Goal: Book appointment/travel/reservation

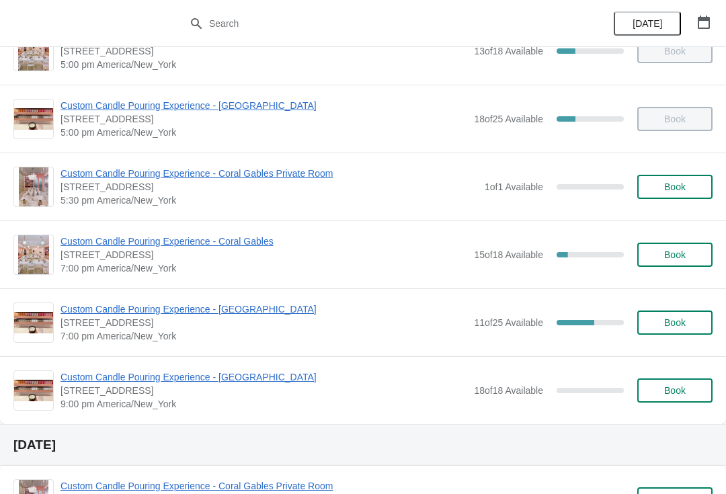
scroll to position [663, 0]
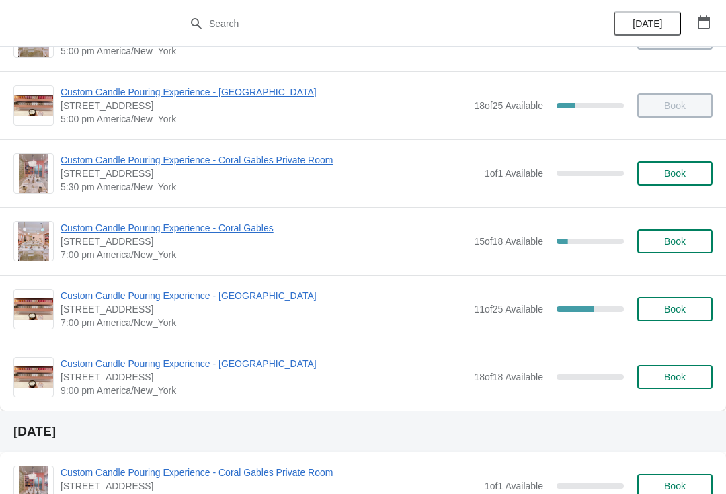
click at [259, 296] on span "Custom Candle Pouring Experience - [GEOGRAPHIC_DATA]" at bounding box center [263, 295] width 406 height 13
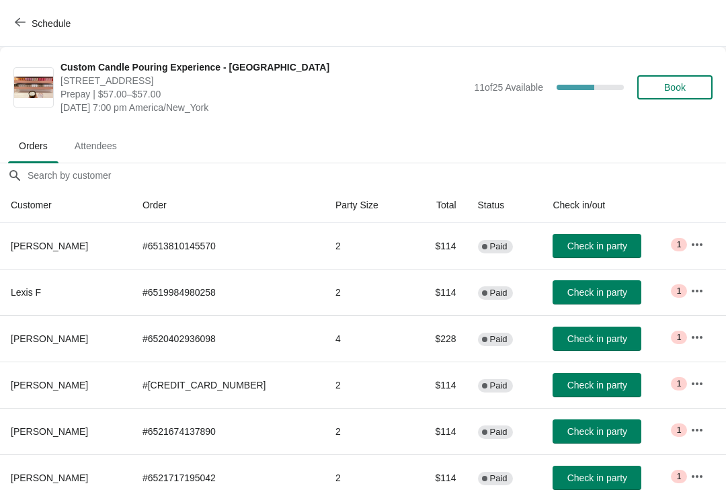
click at [681, 85] on span "Book" at bounding box center [674, 87] width 21 height 11
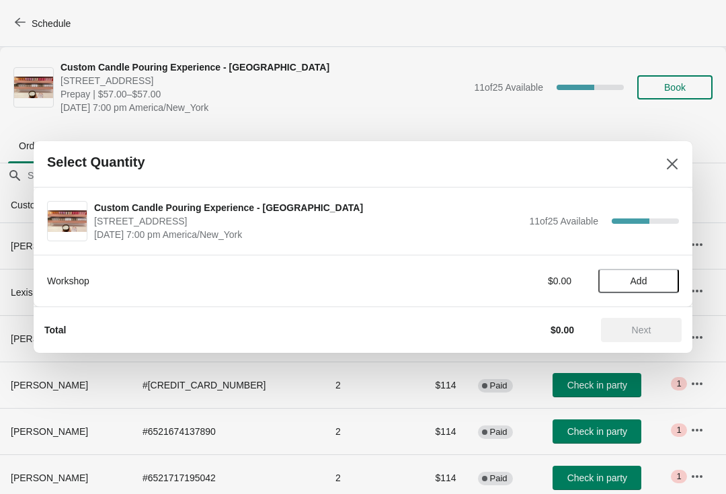
click at [641, 292] on button "Add" at bounding box center [638, 281] width 81 height 24
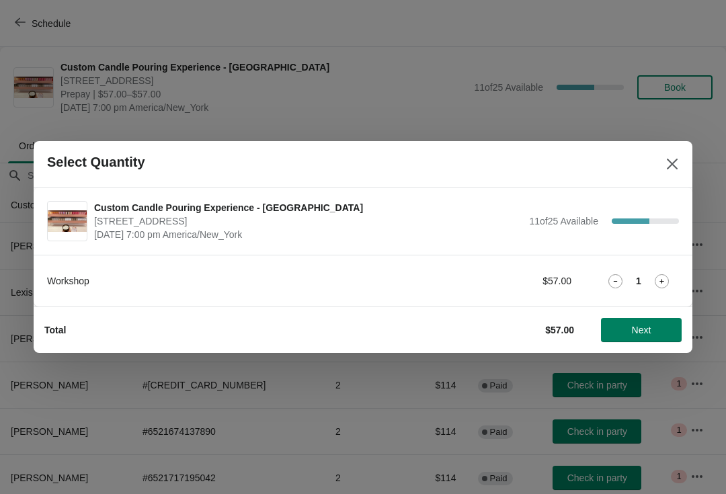
click at [649, 288] on div "1" at bounding box center [638, 281] width 81 height 14
click at [661, 286] on icon at bounding box center [661, 281] width 14 height 14
click at [650, 325] on span "Next" at bounding box center [641, 330] width 19 height 11
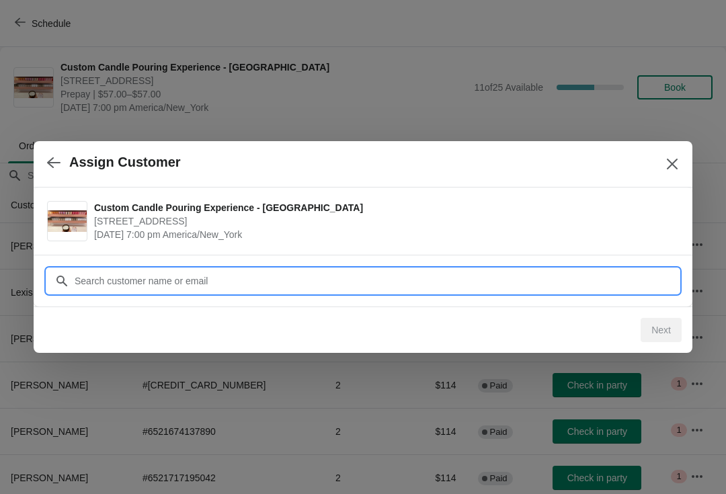
click at [622, 280] on input "Customer" at bounding box center [376, 281] width 605 height 24
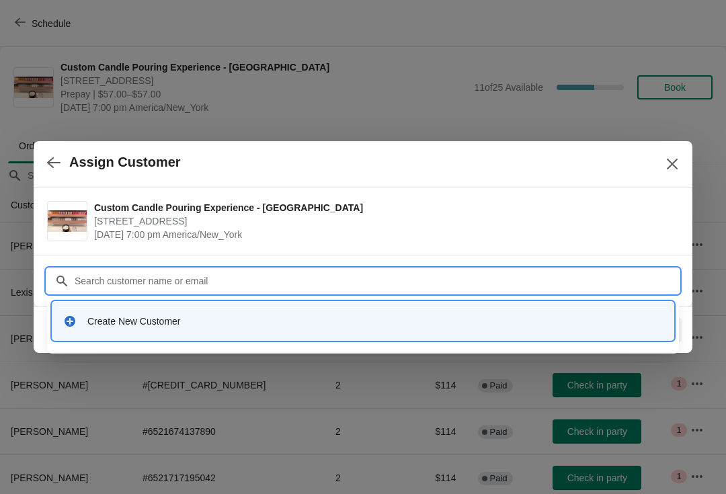
click at [308, 308] on div "Create New Customer" at bounding box center [363, 321] width 610 height 28
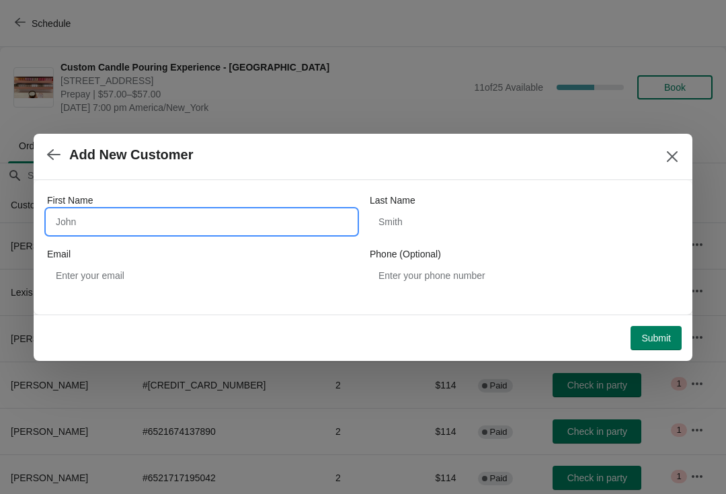
click at [204, 214] on input "First Name" at bounding box center [201, 222] width 309 height 24
type input "[PERSON_NAME]"
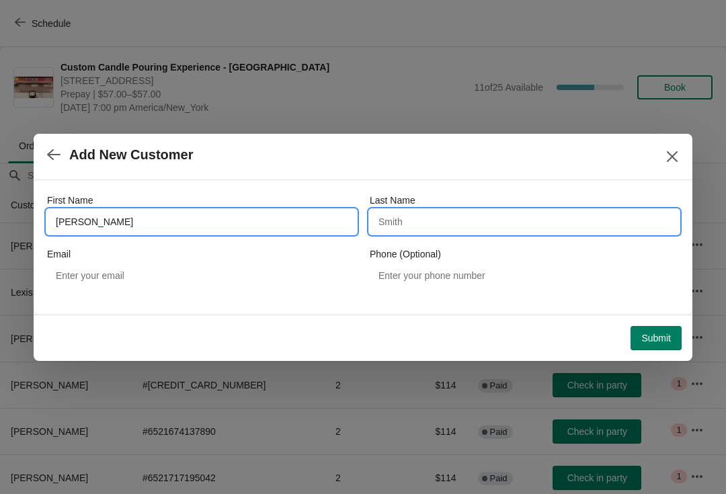
click at [439, 227] on input "Last Name" at bounding box center [524, 222] width 309 height 24
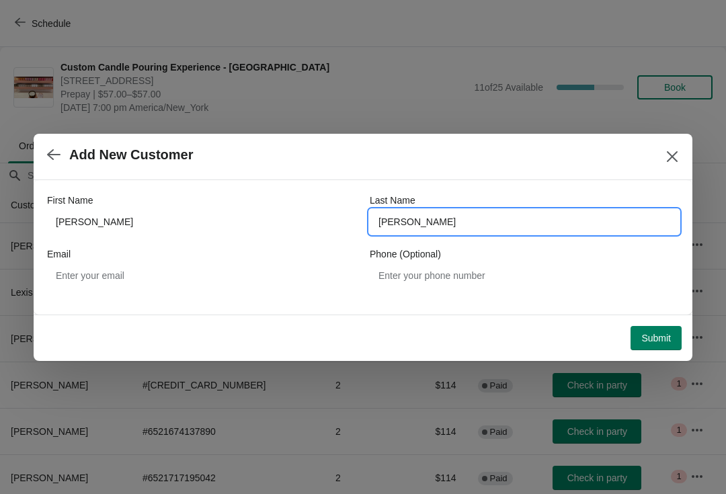
type input "[PERSON_NAME]"
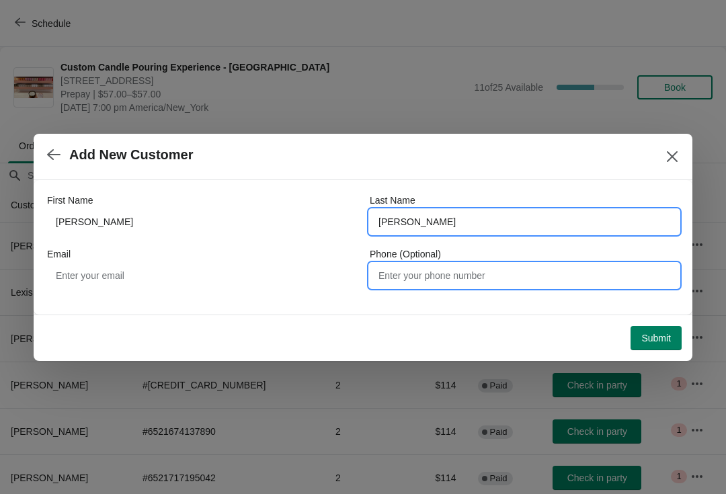
click at [470, 269] on input "Phone (Optional)" at bounding box center [524, 275] width 309 height 24
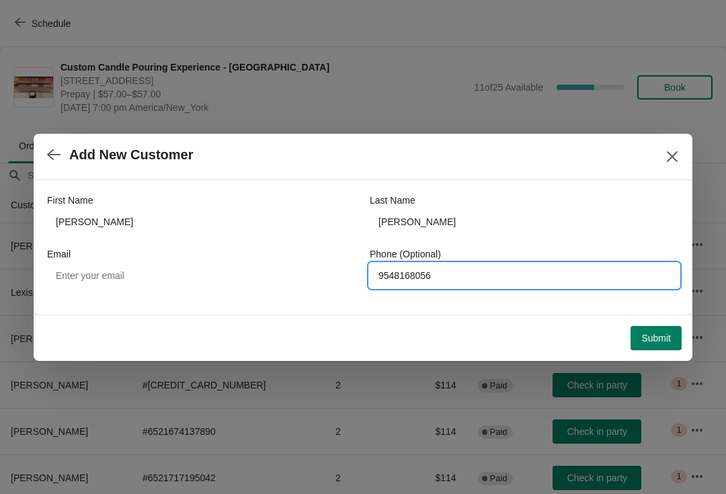
type input "9548168056"
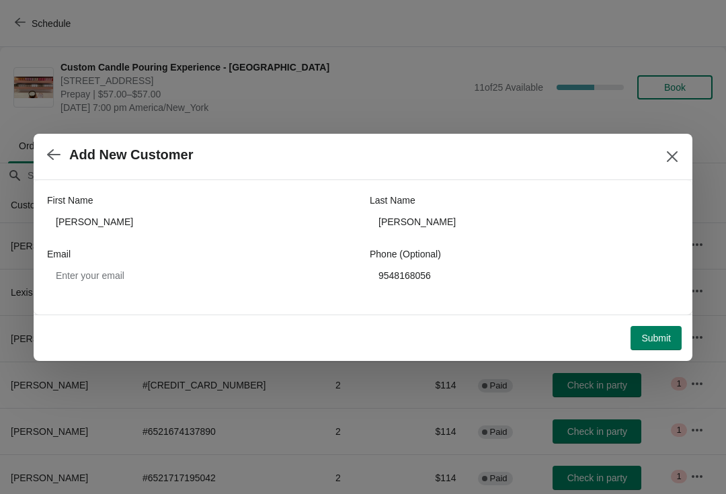
click at [636, 333] on button "Submit" at bounding box center [655, 338] width 51 height 24
